Goal: Task Accomplishment & Management: Use online tool/utility

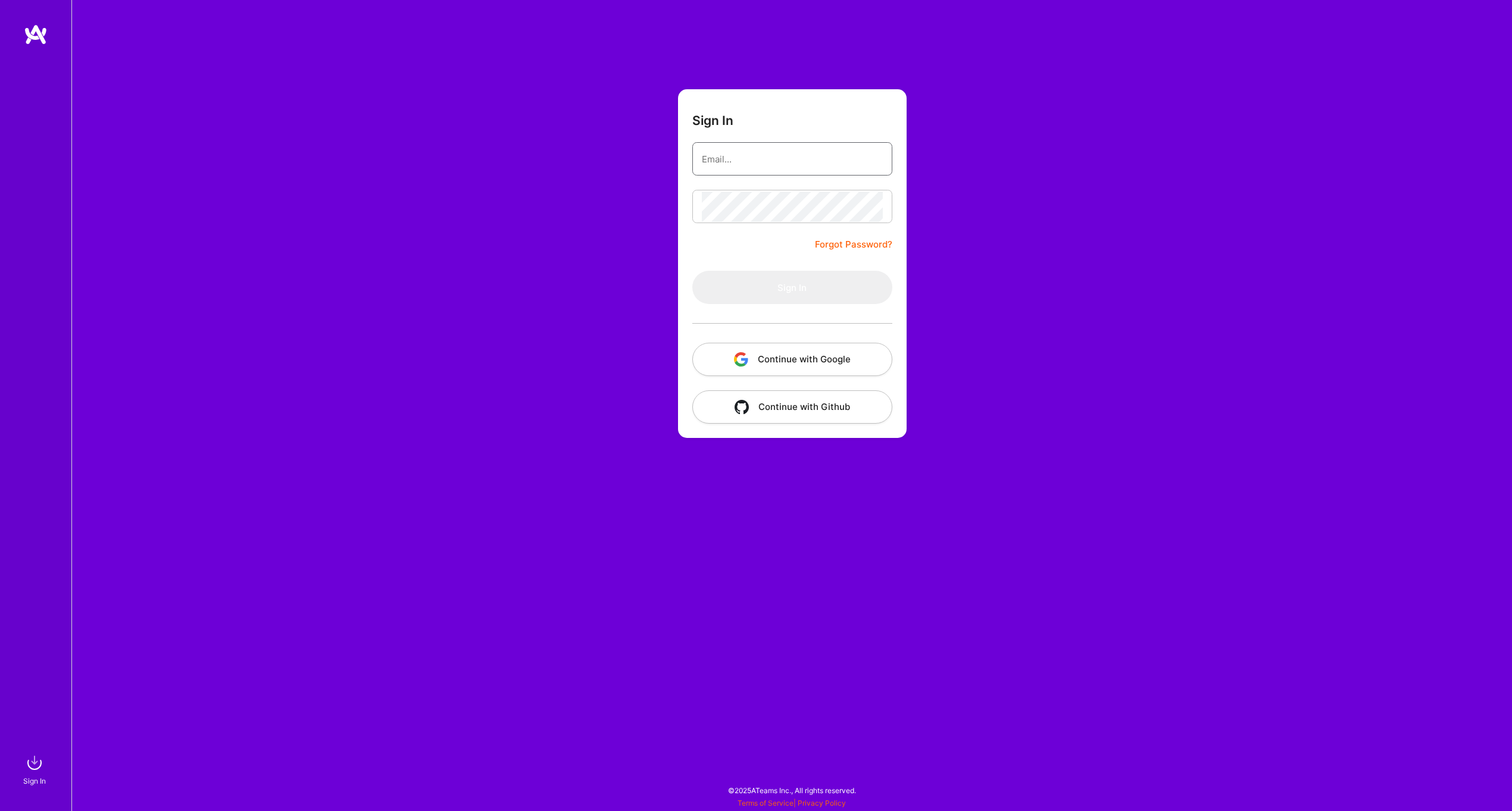
type input "[EMAIL_ADDRESS][PERSON_NAME][DOMAIN_NAME]"
click at [848, 363] on button "Continue with Google" at bounding box center [793, 359] width 200 height 33
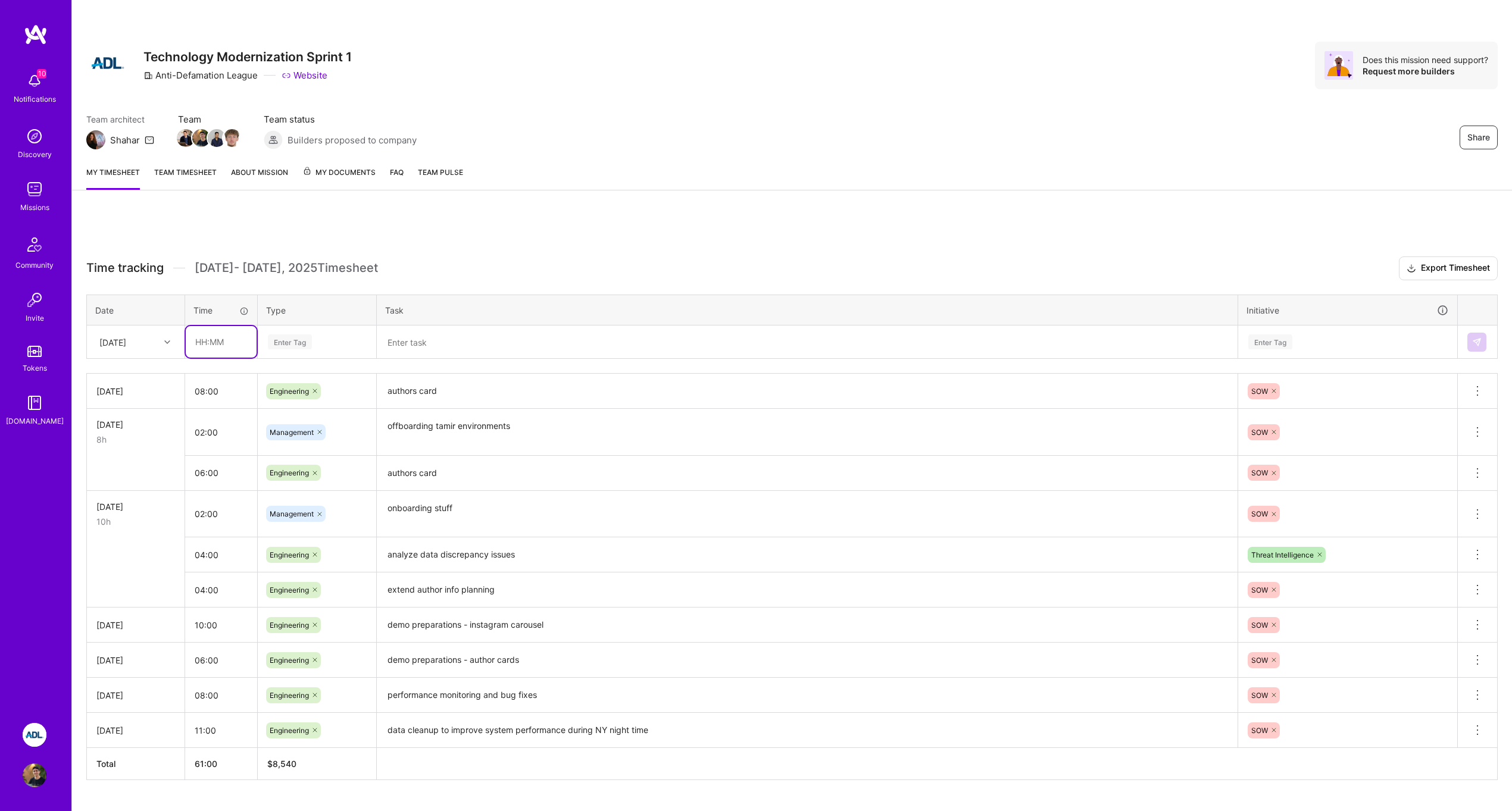
click at [196, 346] on input "text" at bounding box center [221, 341] width 71 height 31
type input "08:00"
click at [283, 345] on div "Enter Tag" at bounding box center [289, 341] width 44 height 19
click at [296, 467] on span "Engineering" at bounding box center [290, 465] width 51 height 16
click at [416, 341] on textarea at bounding box center [807, 342] width 858 height 31
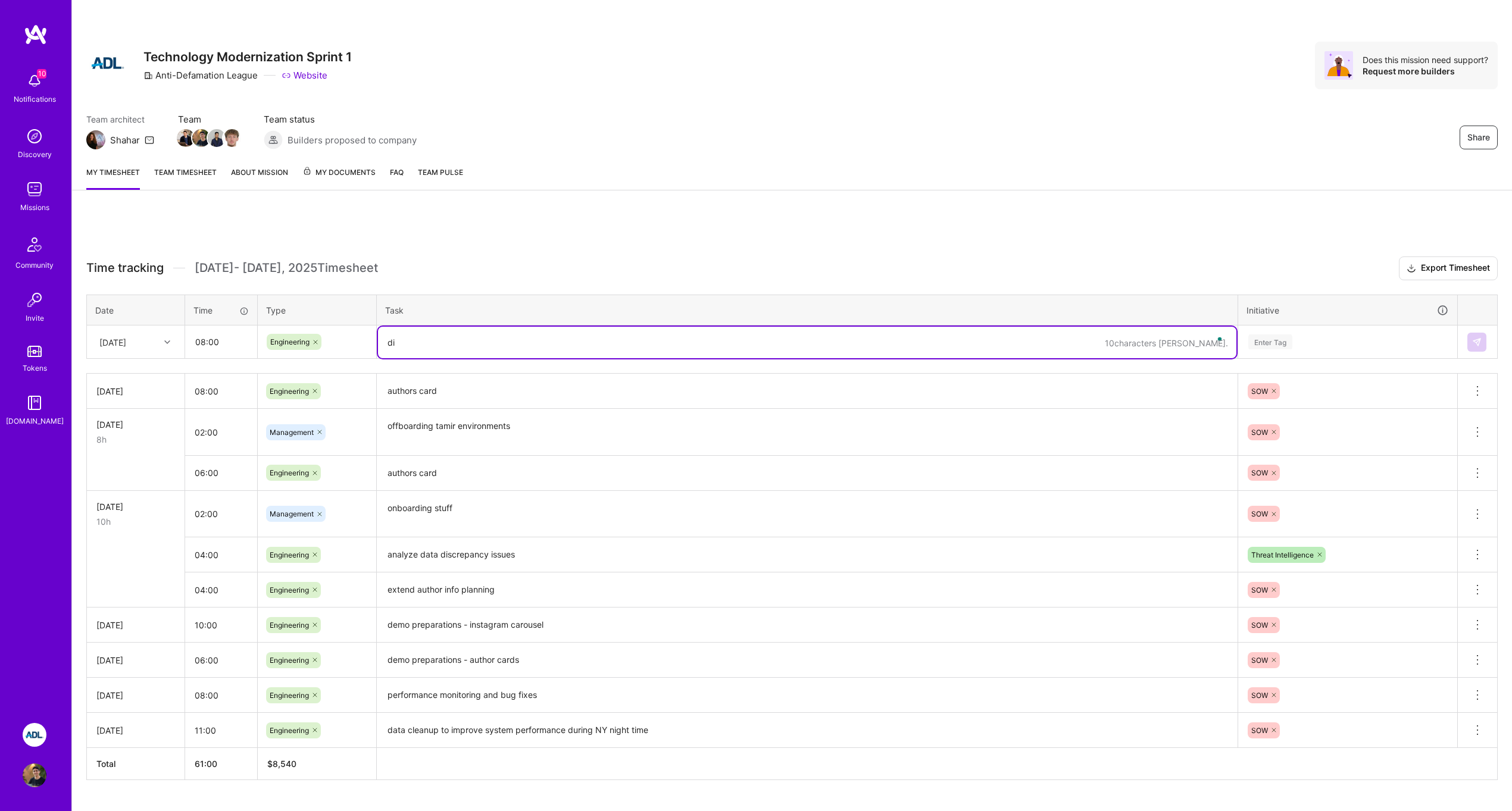
type textarea "d"
type textarea "finalize authors card enrichment first iteration"
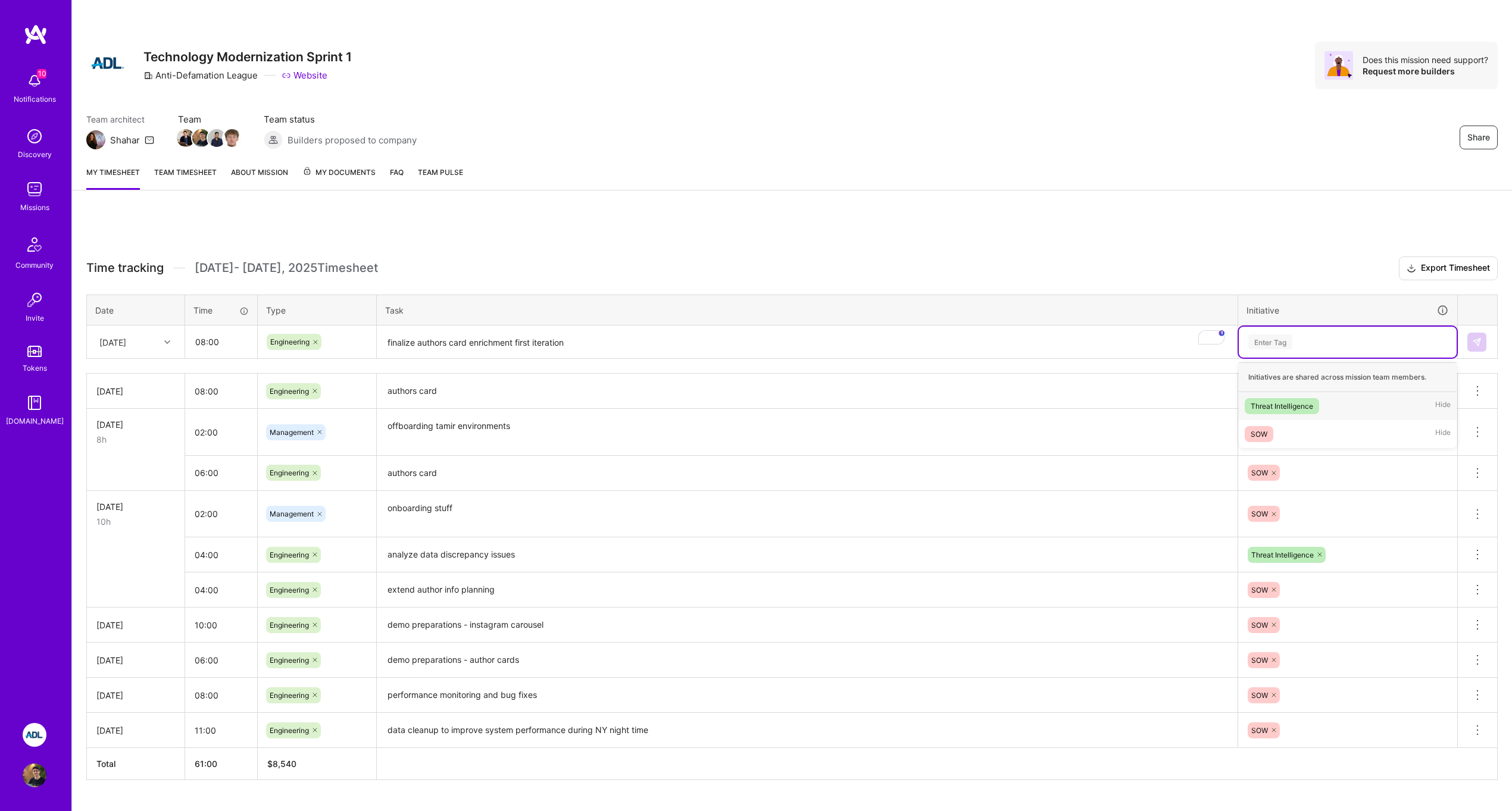
click at [1302, 356] on div "Enter Tag" at bounding box center [1347, 342] width 218 height 31
click at [1298, 432] on div "SOW Hide" at bounding box center [1347, 434] width 218 height 28
click at [1482, 346] on button at bounding box center [1477, 342] width 19 height 19
